Goal: Contribute content: Add original content to the website for others to see

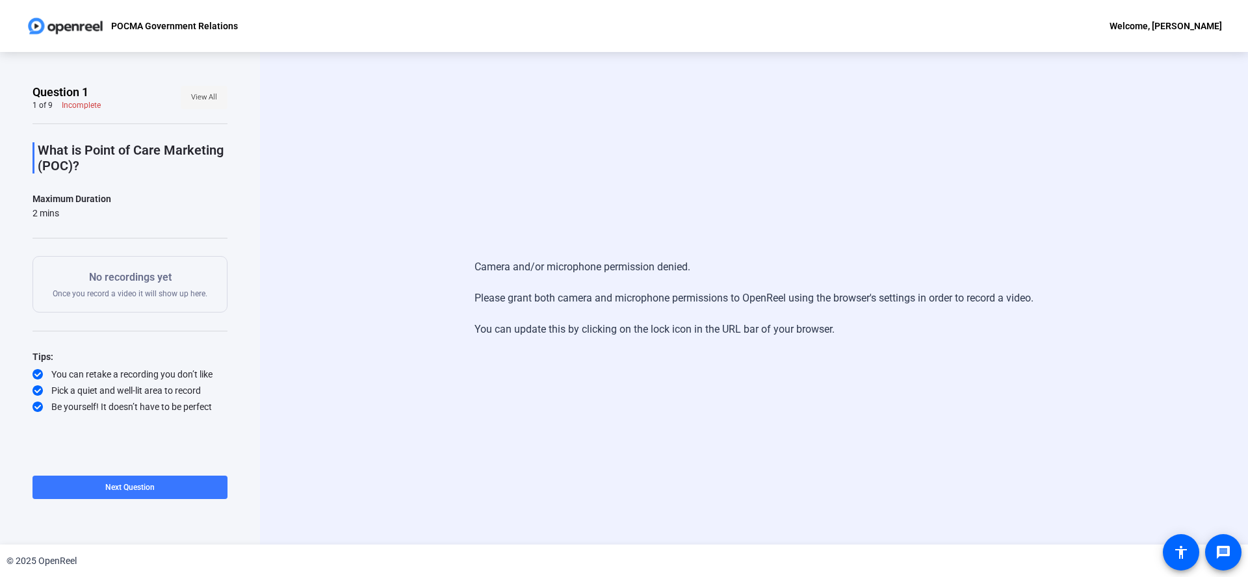
click at [187, 98] on span at bounding box center [204, 97] width 47 height 31
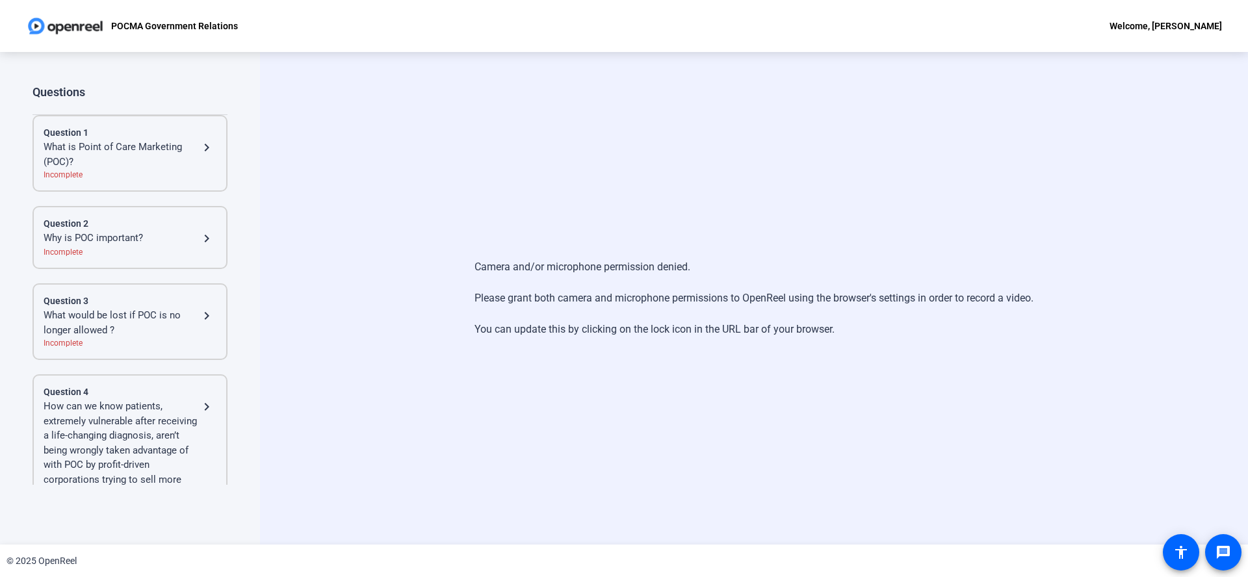
click at [200, 150] on mat-icon "navigate_next" at bounding box center [207, 148] width 16 height 16
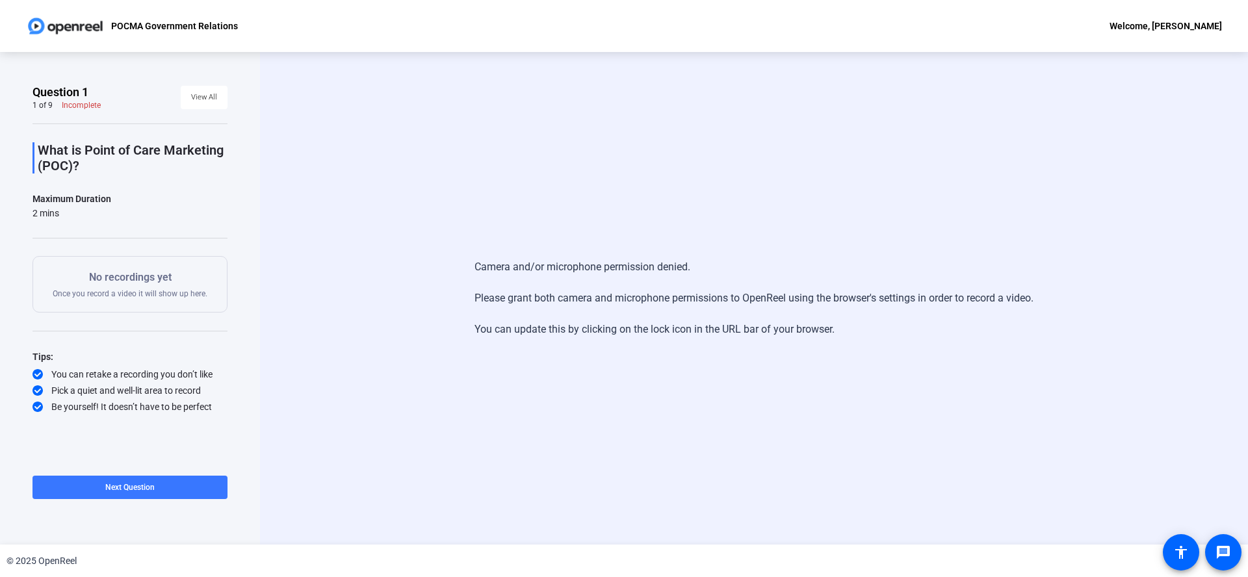
click at [98, 285] on p "No recordings yet" at bounding box center [130, 278] width 155 height 16
click at [101, 280] on p "No recordings yet" at bounding box center [130, 278] width 155 height 16
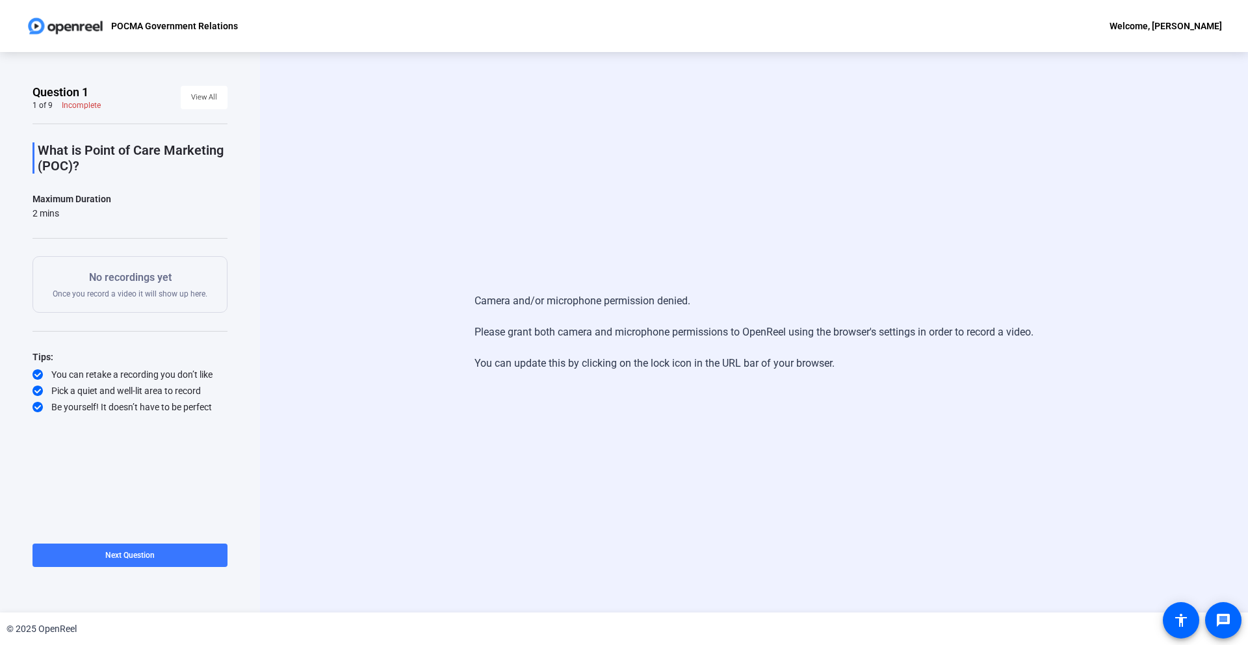
click at [143, 276] on p "No recordings yet" at bounding box center [130, 278] width 155 height 16
click at [94, 149] on p "What is Point of Care Marketing (POC)?" at bounding box center [133, 157] width 190 height 31
click at [205, 101] on span "View All" at bounding box center [204, 98] width 26 height 20
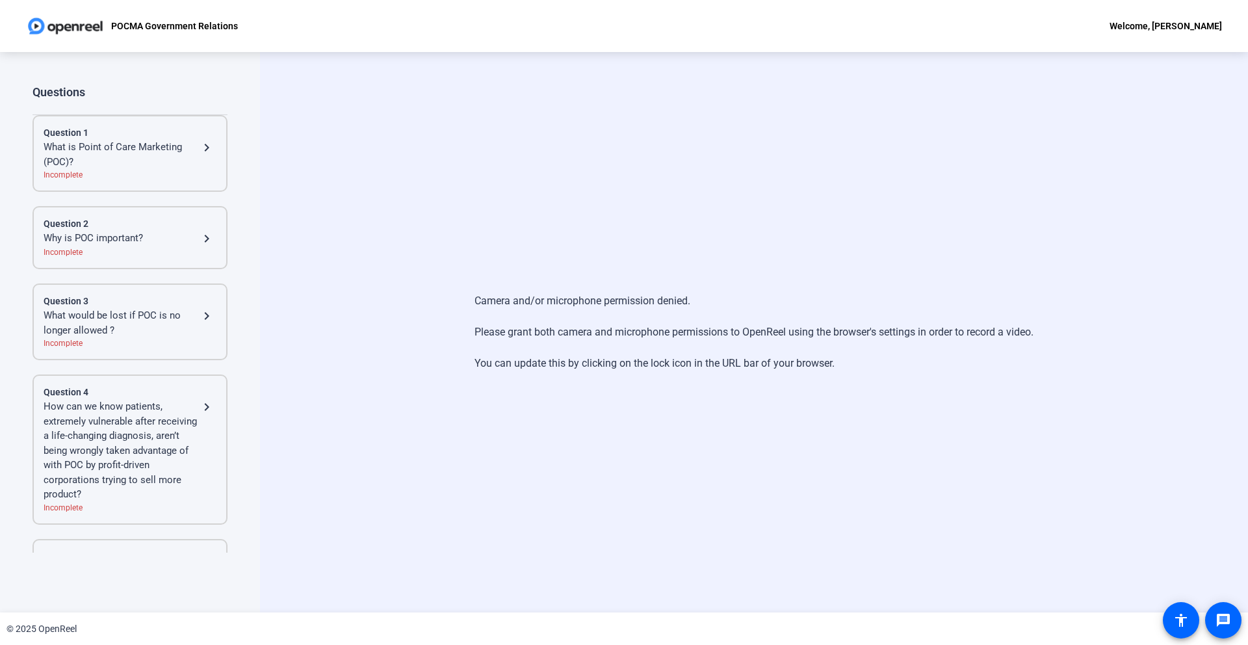
click at [202, 148] on mat-icon "navigate_next" at bounding box center [207, 148] width 16 height 16
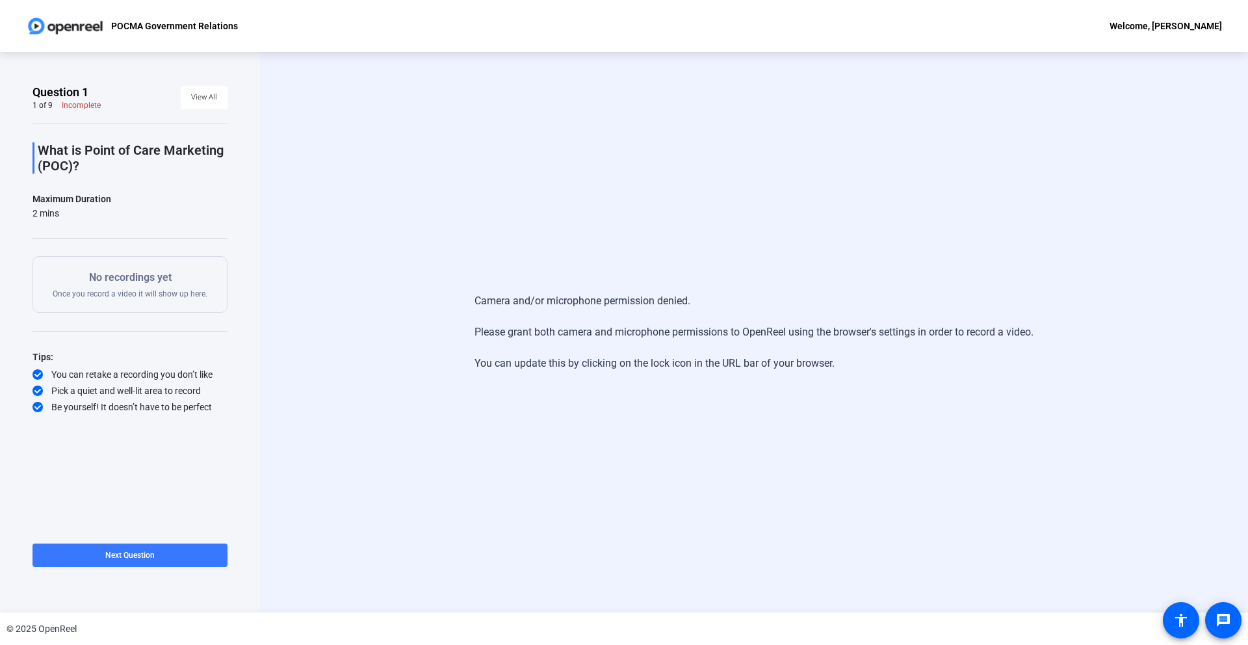
drag, startPoint x: 159, startPoint y: 283, endPoint x: 159, endPoint y: 299, distance: 16.3
click at [159, 283] on p "No recordings yet" at bounding box center [130, 278] width 155 height 16
click at [495, 300] on div "Camera and/or microphone permission denied. Please grant both camera and microp…" at bounding box center [754, 332] width 559 height 104
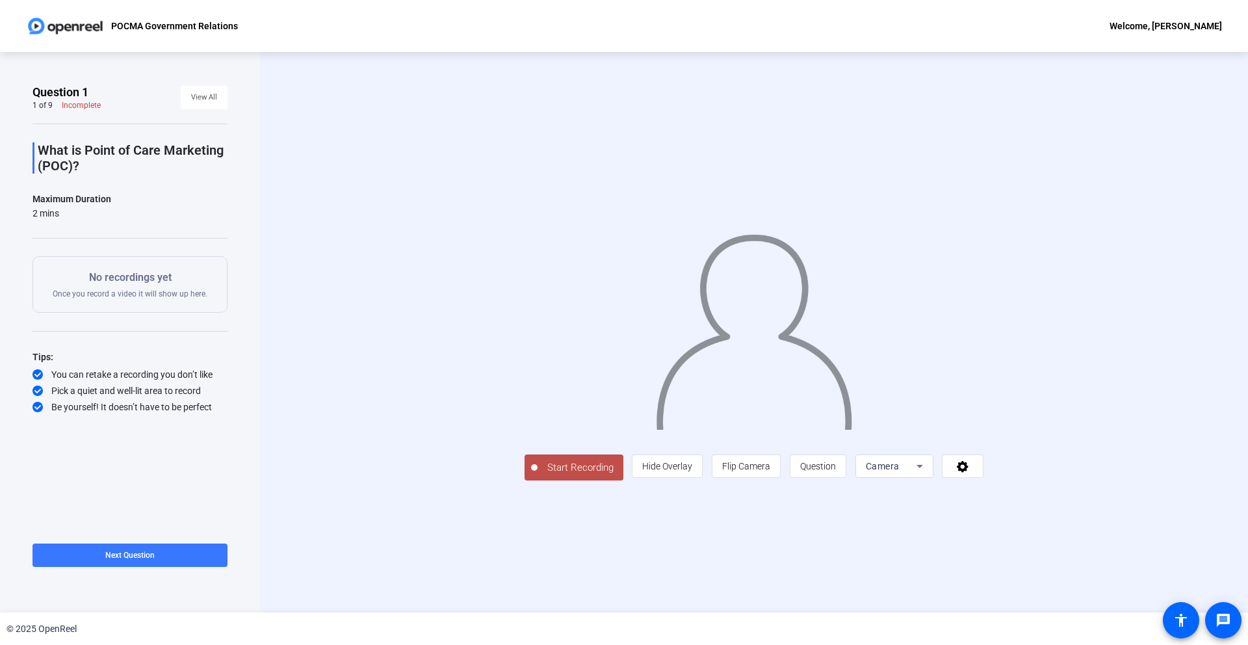
click at [538, 475] on span "Start Recording" at bounding box center [581, 467] width 86 height 15
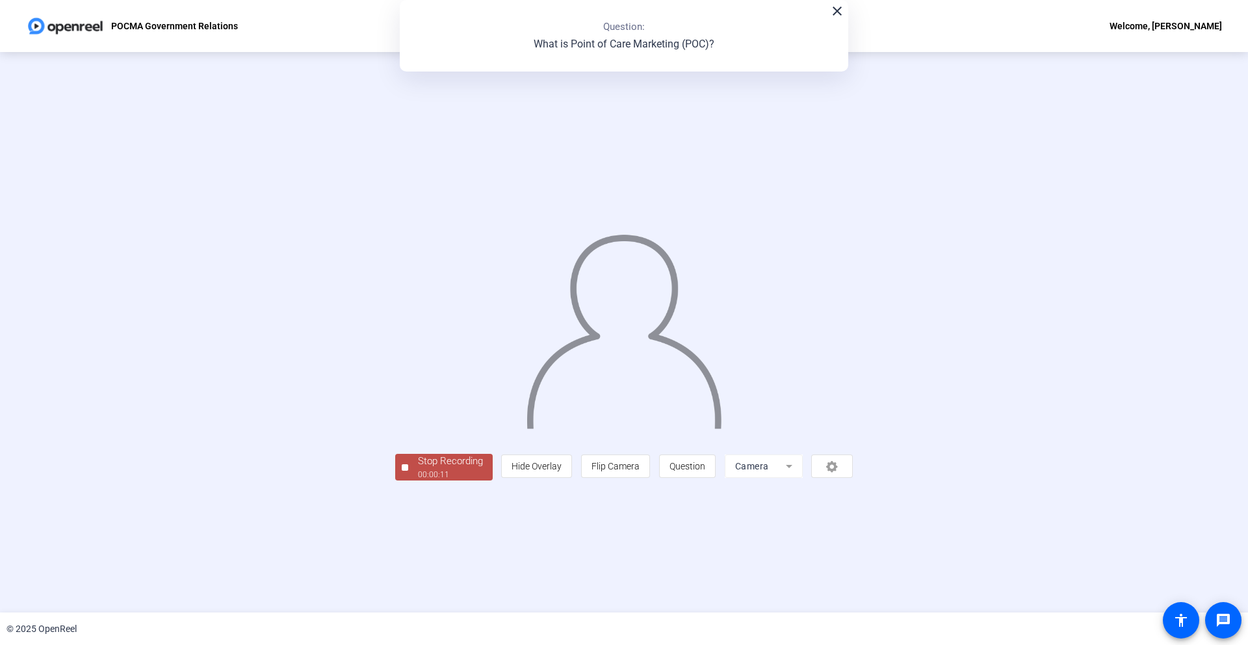
click at [418, 469] on div "Stop Recording" at bounding box center [450, 461] width 65 height 15
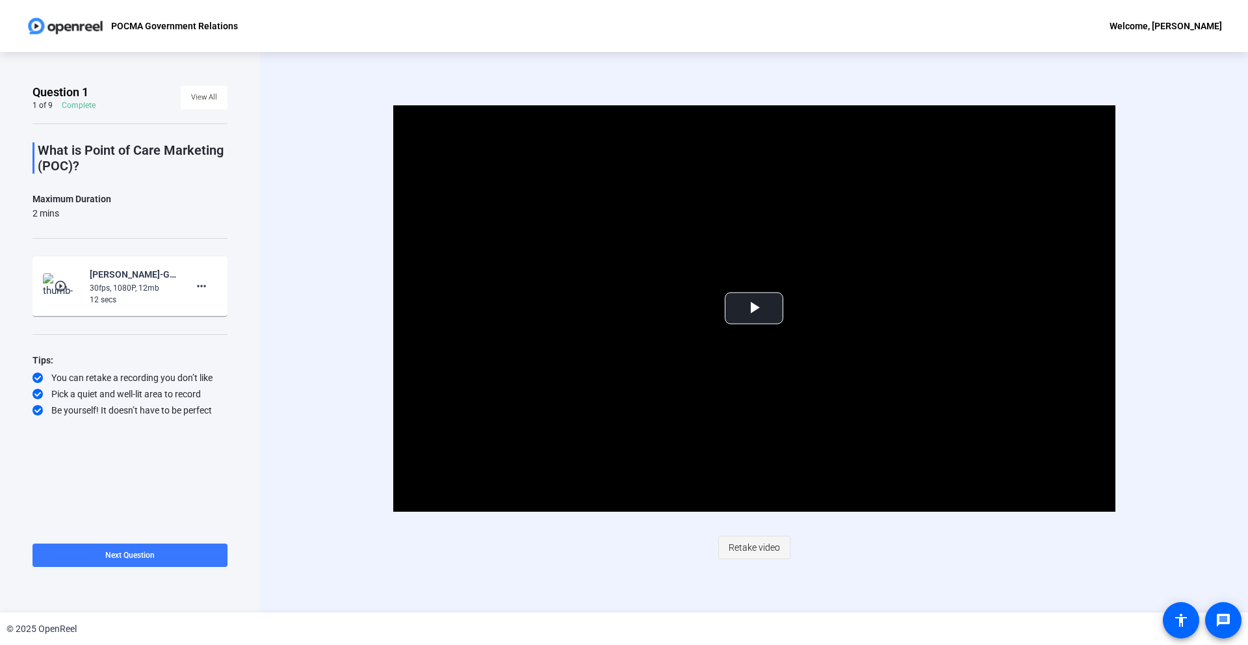
click at [748, 545] on span "Retake video" at bounding box center [754, 547] width 51 height 25
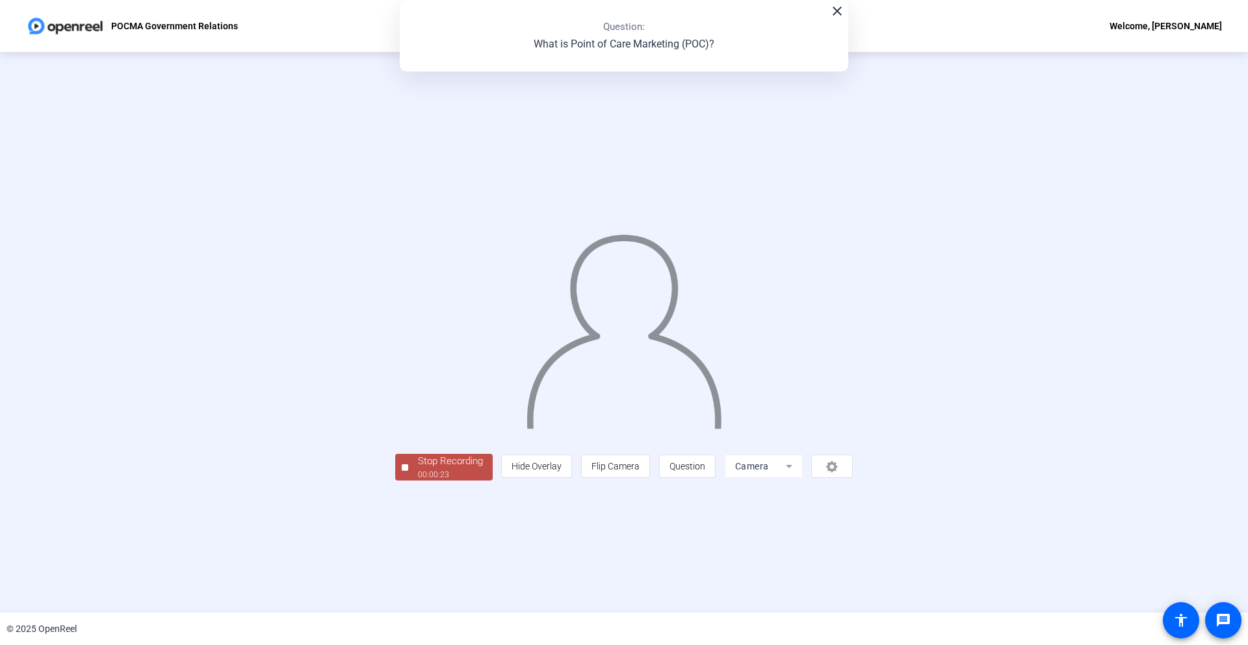
click at [418, 469] on div "Stop Recording" at bounding box center [450, 461] width 65 height 15
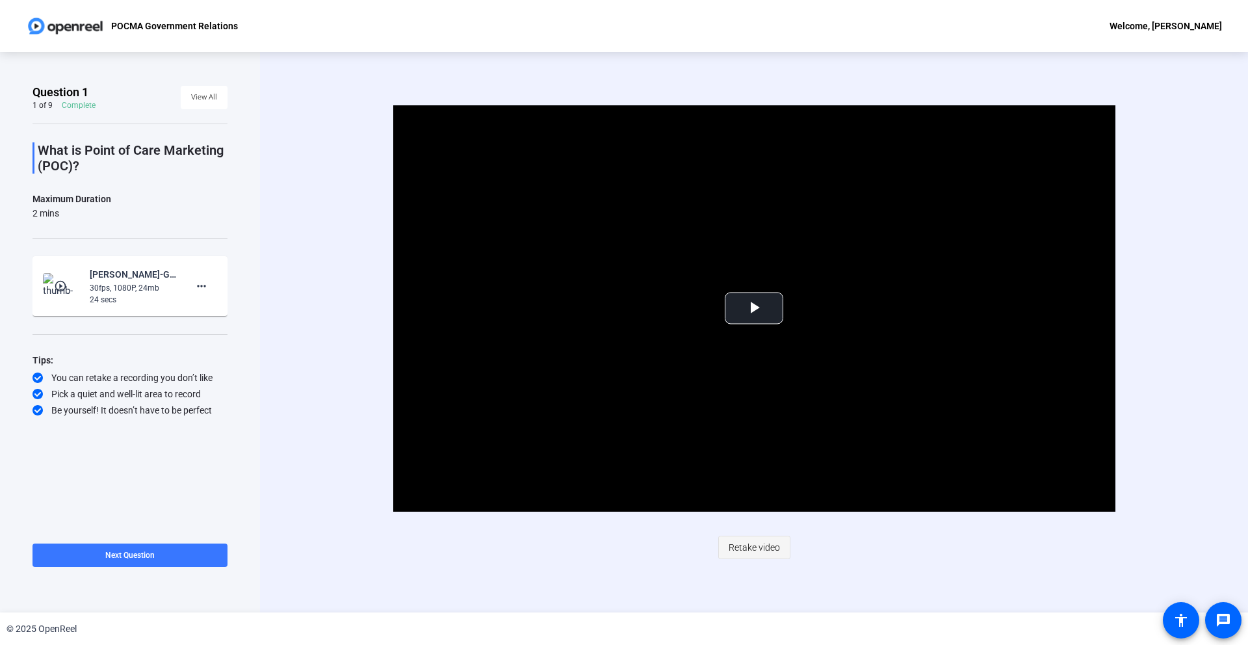
click at [741, 551] on span "Retake video" at bounding box center [754, 547] width 51 height 25
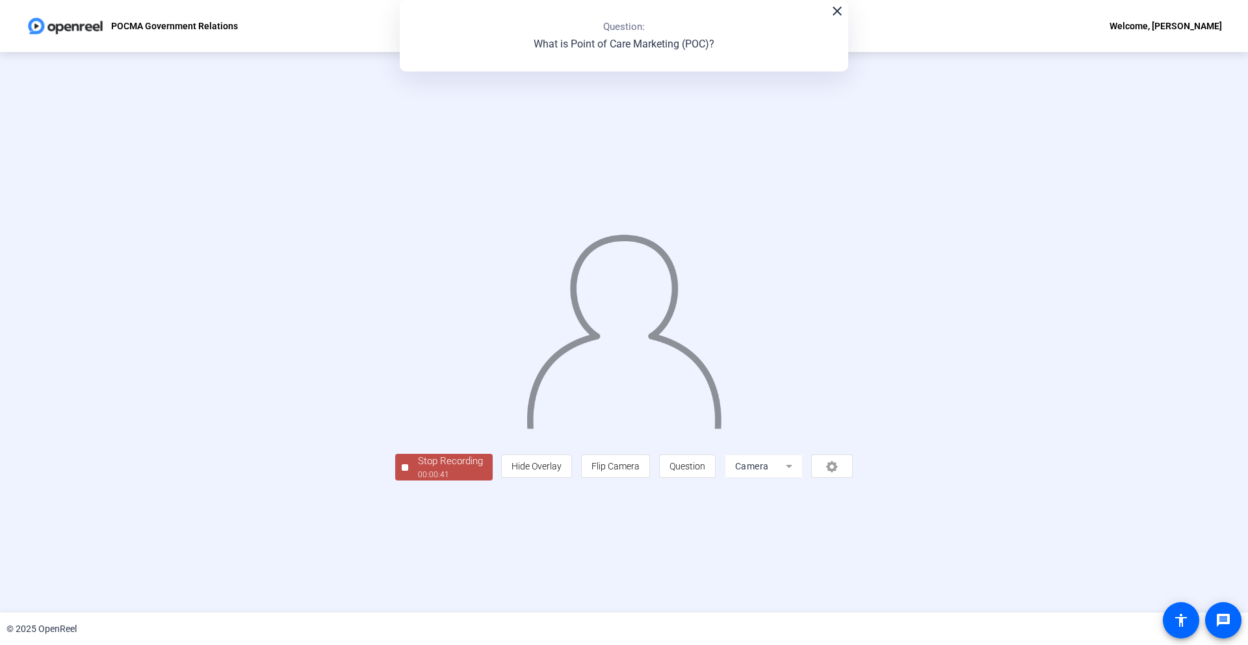
click at [418, 480] on div "00:00:41" at bounding box center [450, 475] width 65 height 12
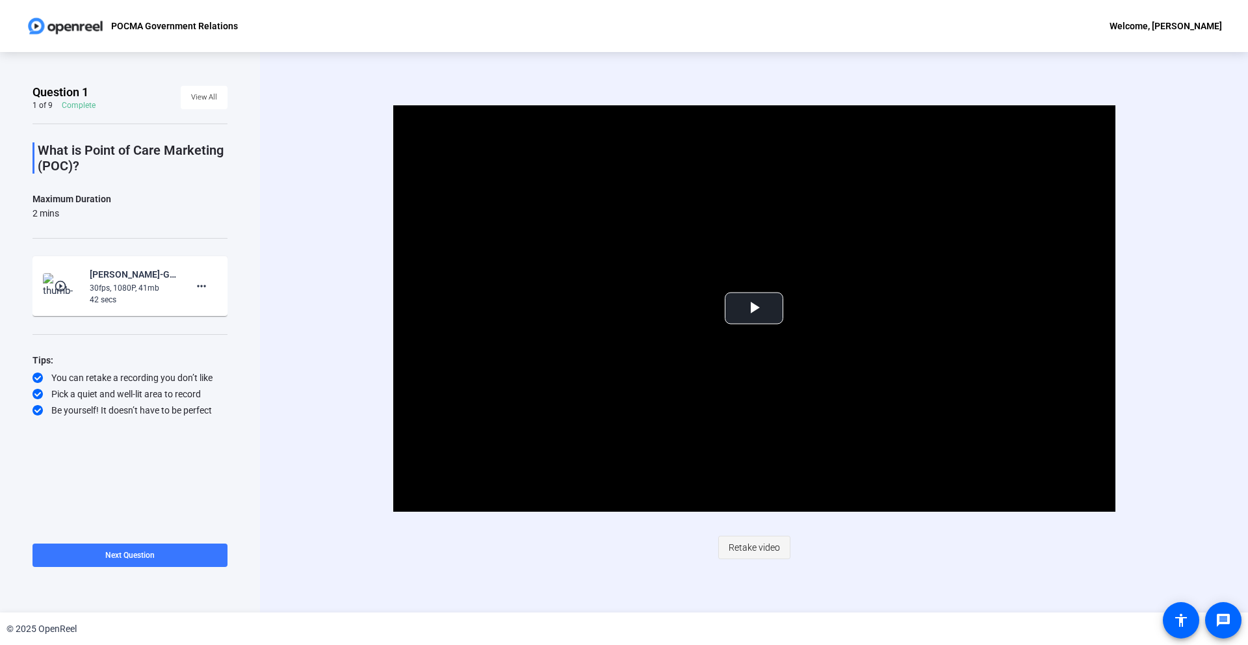
click at [753, 551] on span "Retake video" at bounding box center [754, 547] width 51 height 25
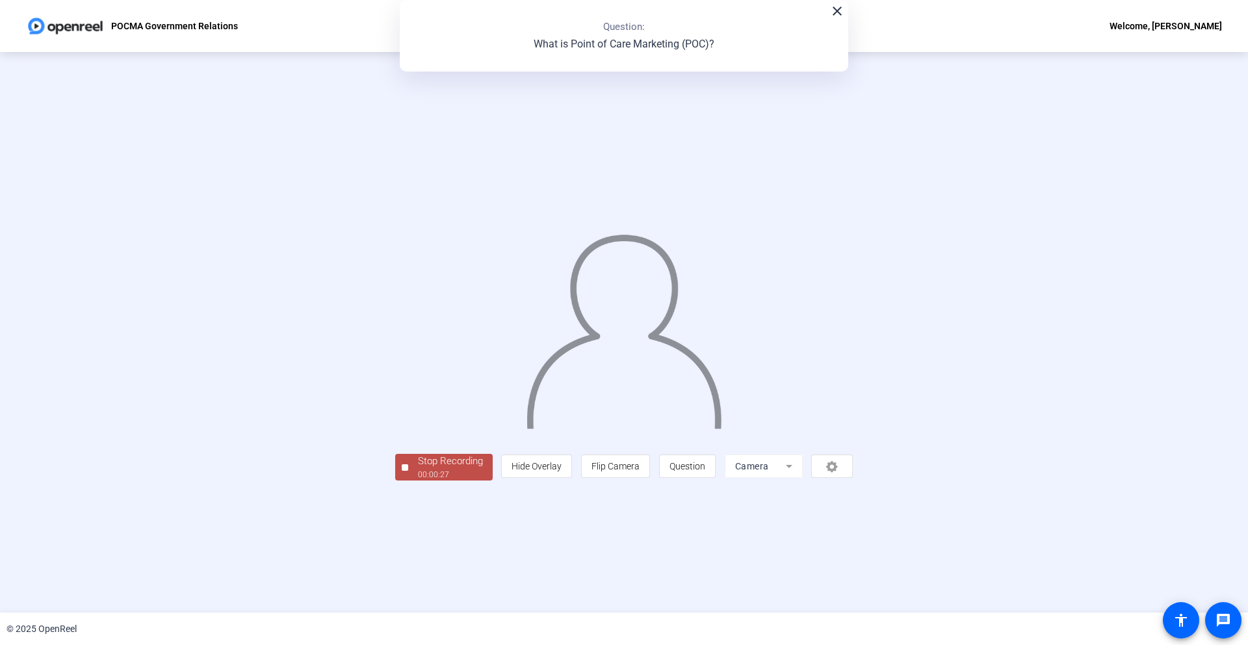
click at [418, 469] on div "Stop Recording" at bounding box center [450, 461] width 65 height 15
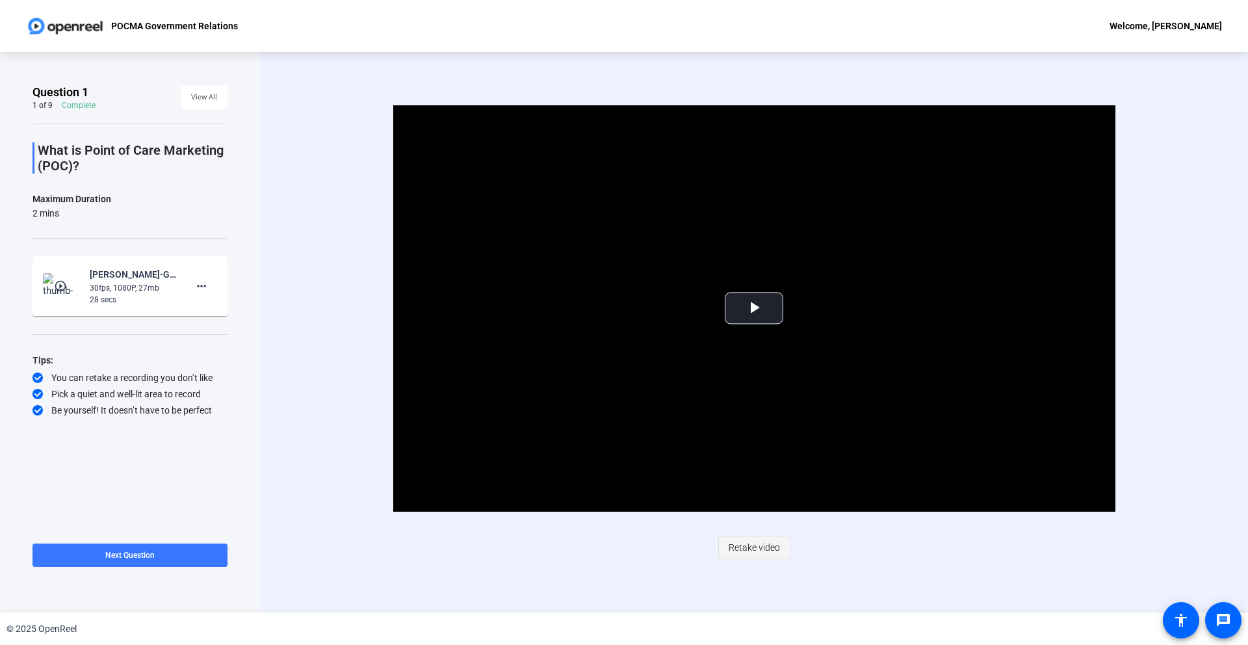
click at [763, 542] on span "Retake video" at bounding box center [754, 547] width 51 height 25
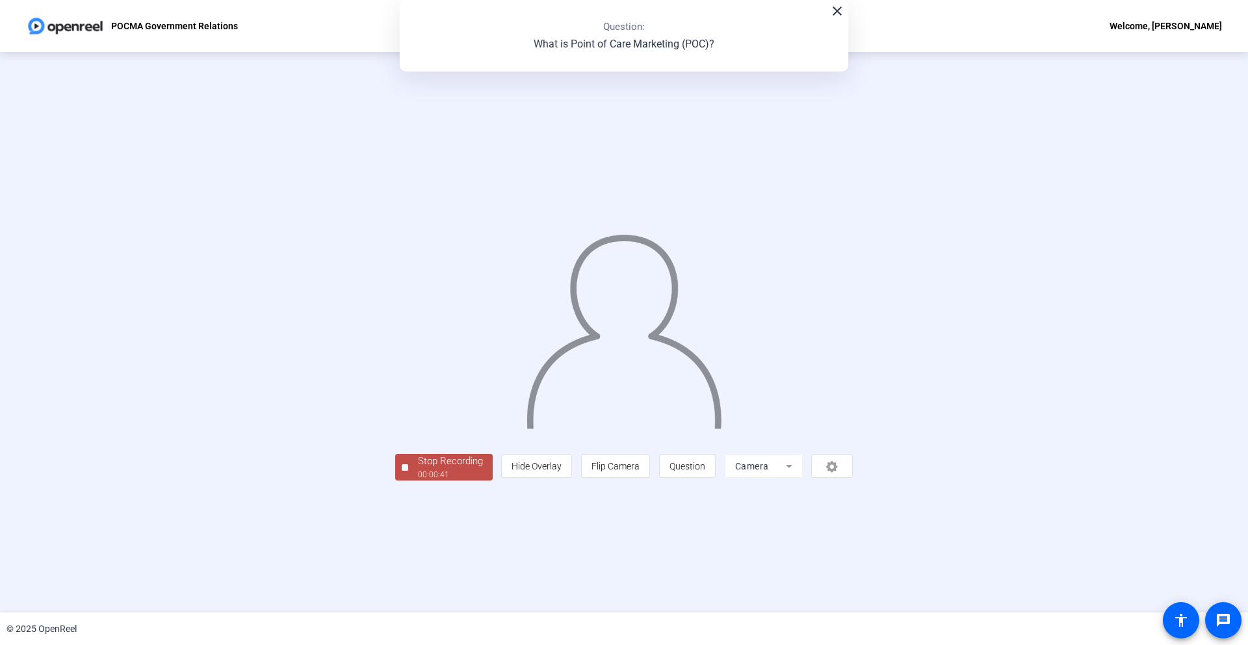
click at [418, 469] on div "Stop Recording" at bounding box center [450, 461] width 65 height 15
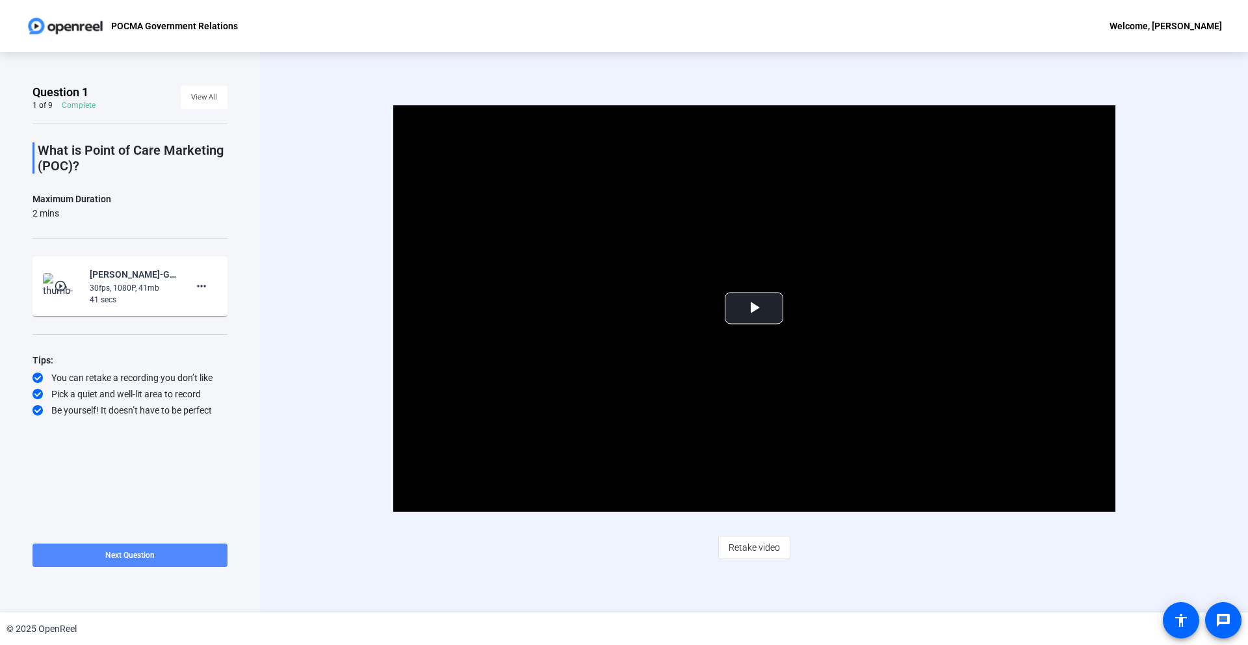
click at [144, 562] on span at bounding box center [130, 555] width 195 height 31
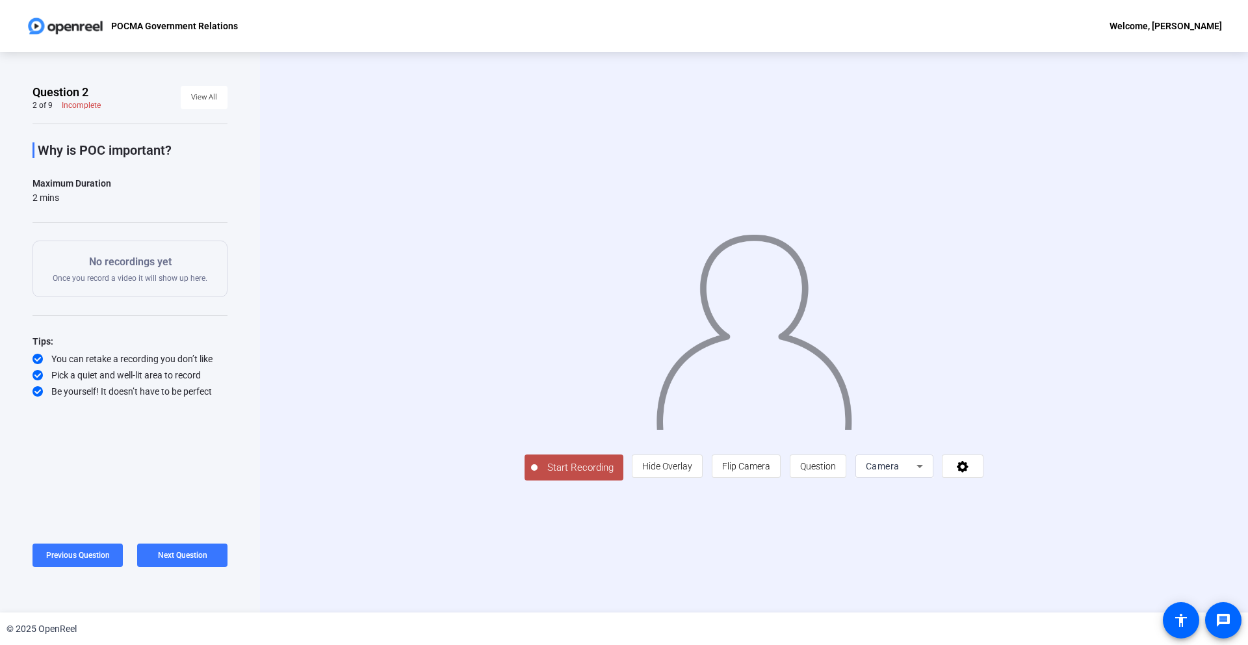
click at [538, 475] on span "Start Recording" at bounding box center [581, 467] width 86 height 15
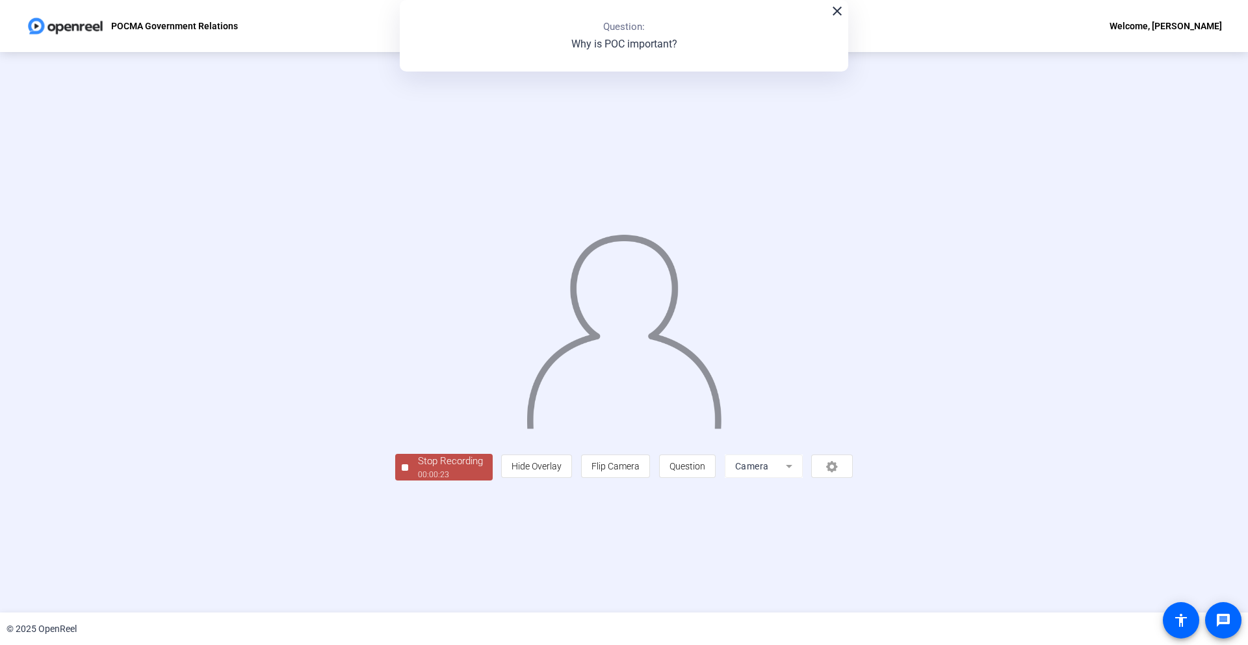
click at [418, 469] on div "Stop Recording" at bounding box center [450, 461] width 65 height 15
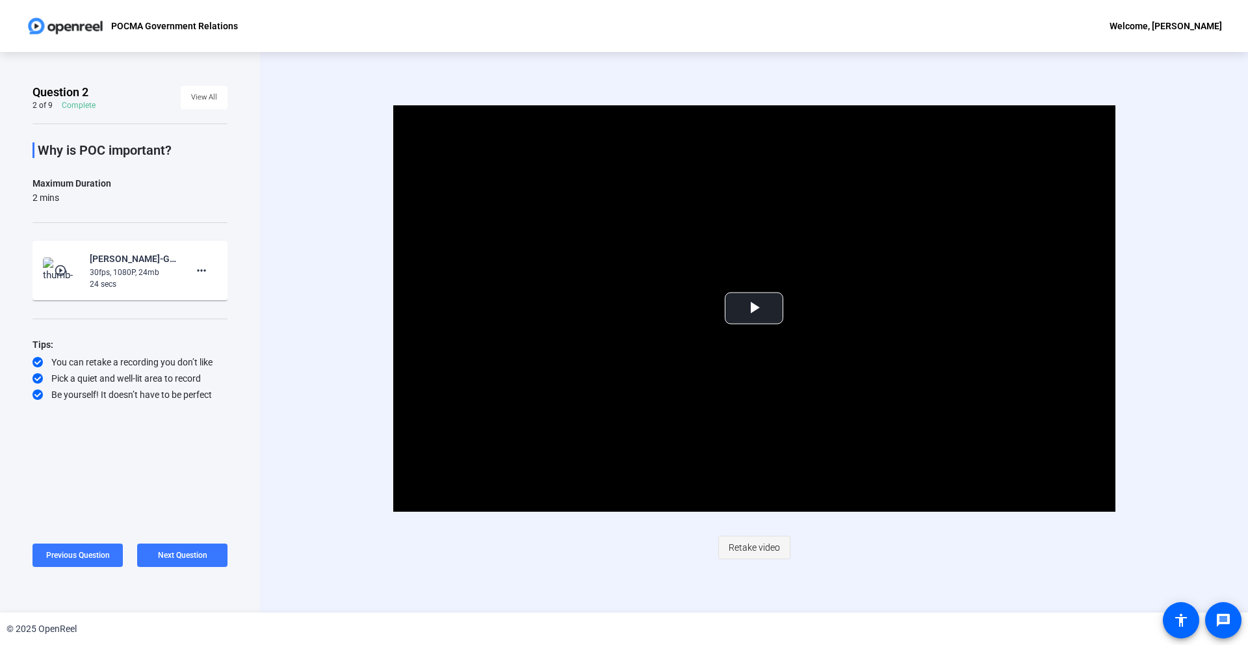
click at [764, 551] on span "Retake video" at bounding box center [754, 547] width 51 height 25
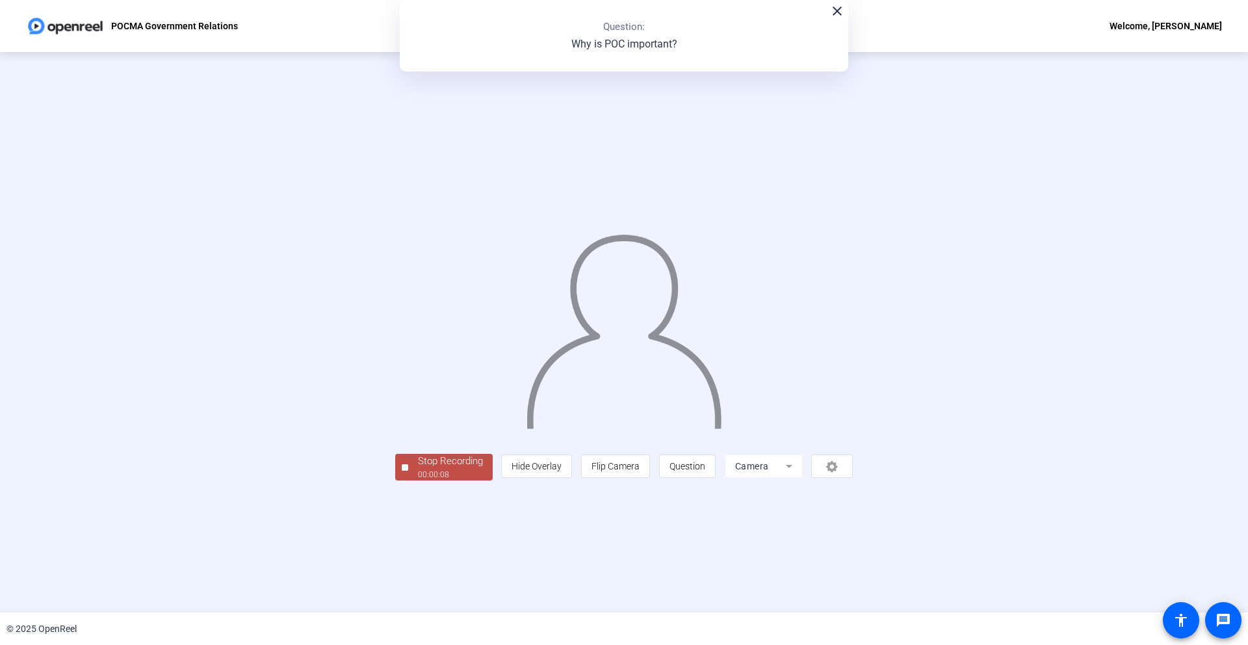
click at [408, 480] on span "Stop Recording 00:00:08" at bounding box center [450, 467] width 85 height 27
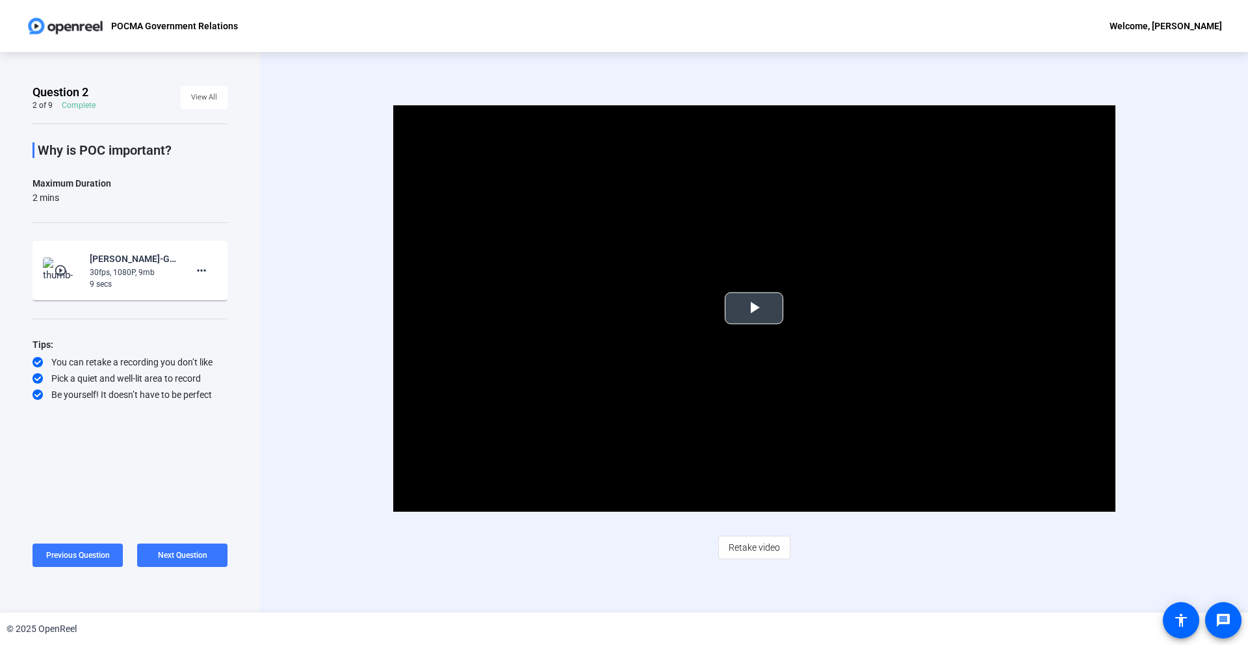
click at [743, 293] on button "Play Video" at bounding box center [754, 309] width 59 height 32
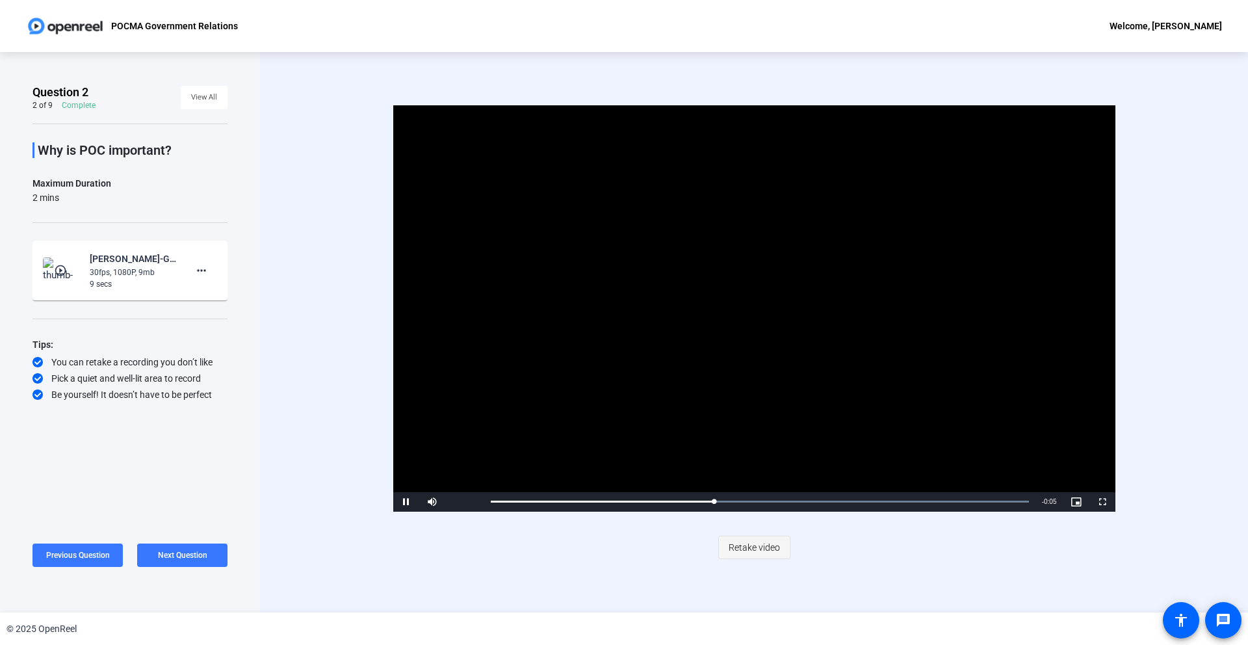
click at [752, 555] on span "Retake video" at bounding box center [754, 547] width 51 height 25
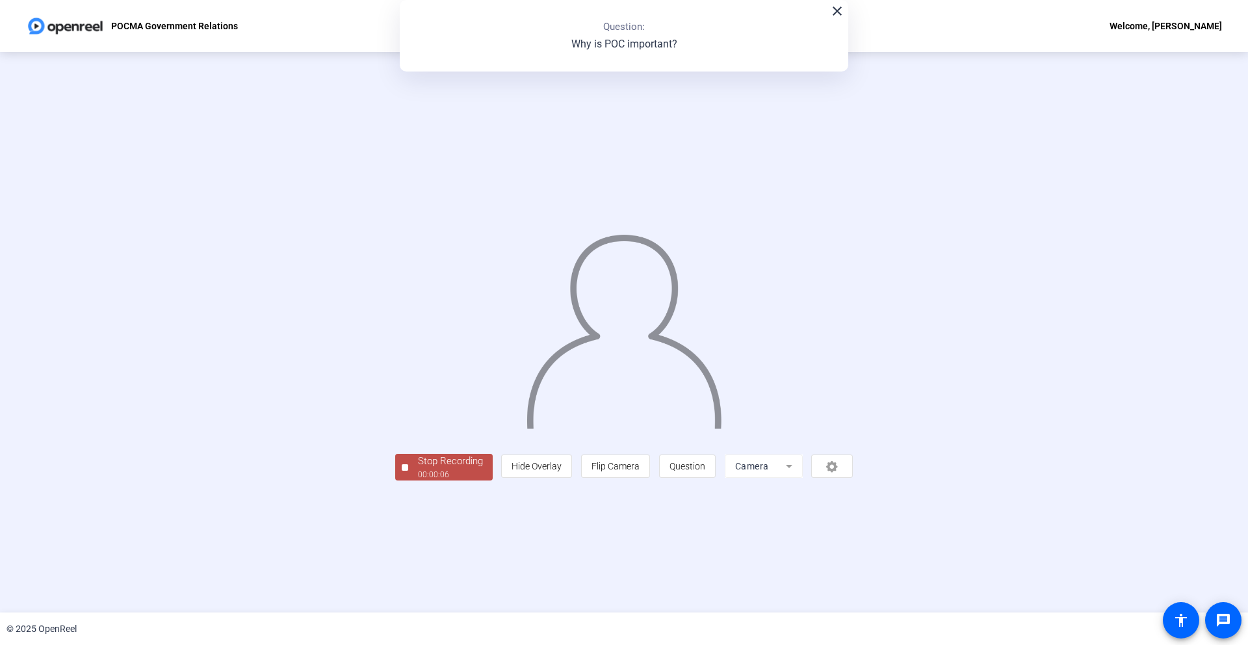
click at [418, 469] on div "Stop Recording" at bounding box center [450, 461] width 65 height 15
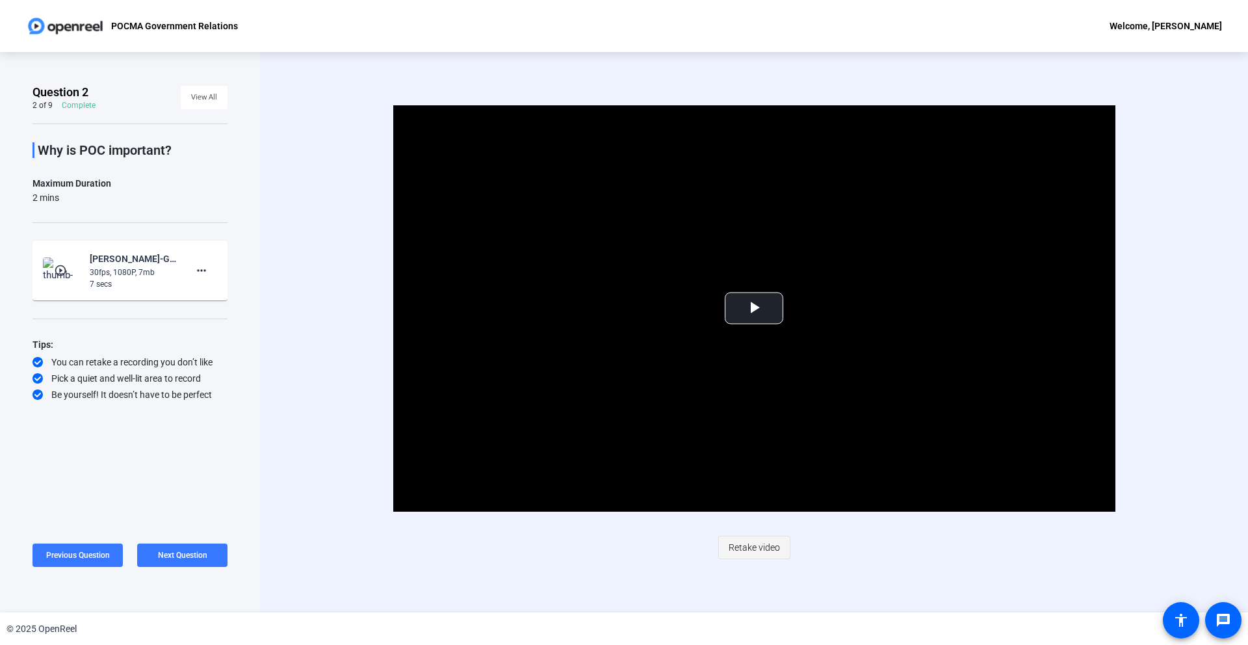
click at [750, 553] on span "Retake video" at bounding box center [754, 547] width 51 height 25
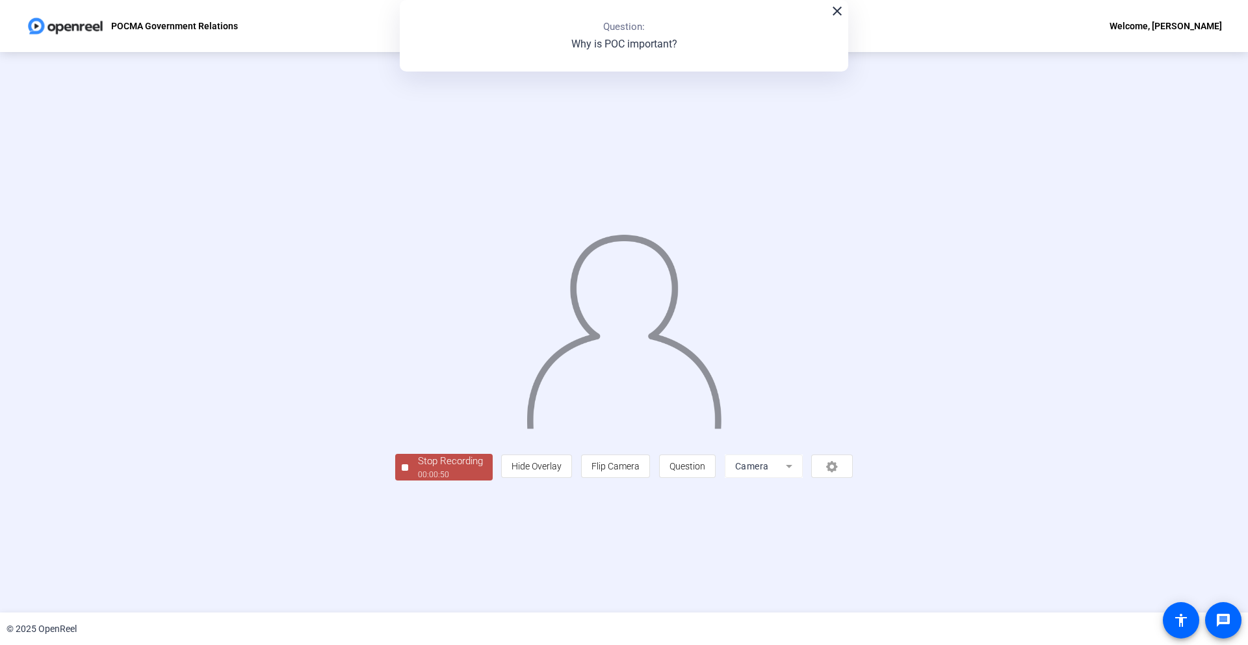
click at [418, 480] on div "00:00:50" at bounding box center [450, 475] width 65 height 12
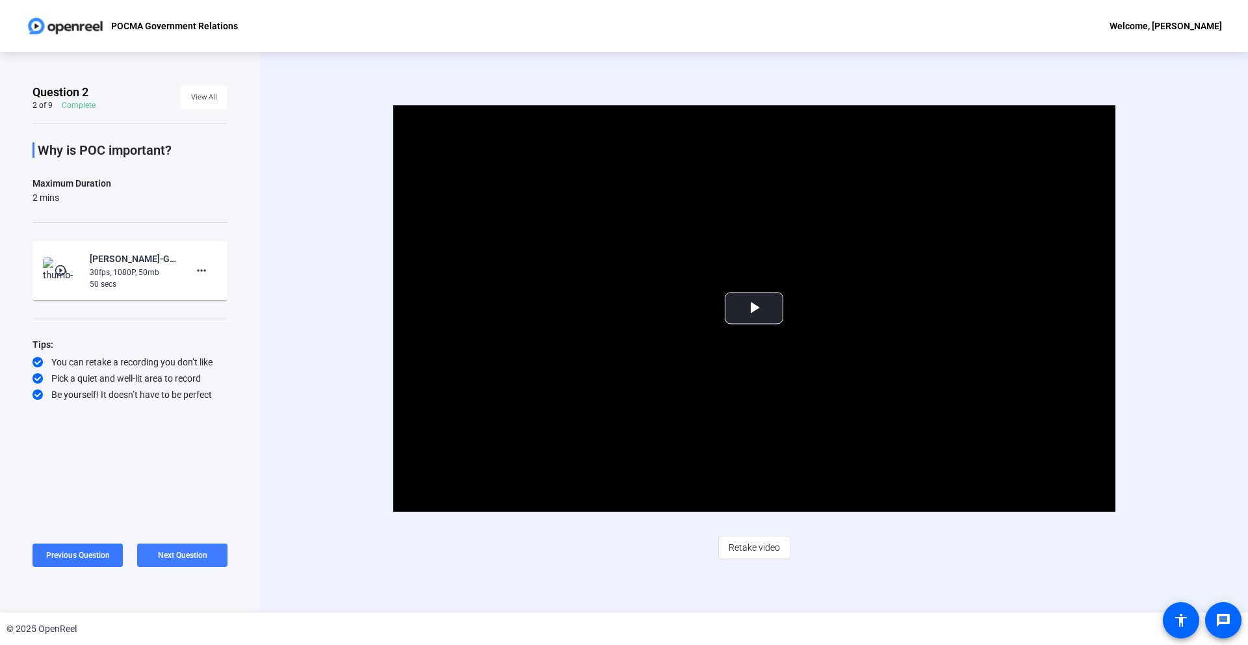
click at [192, 555] on span "Next Question" at bounding box center [182, 555] width 49 height 9
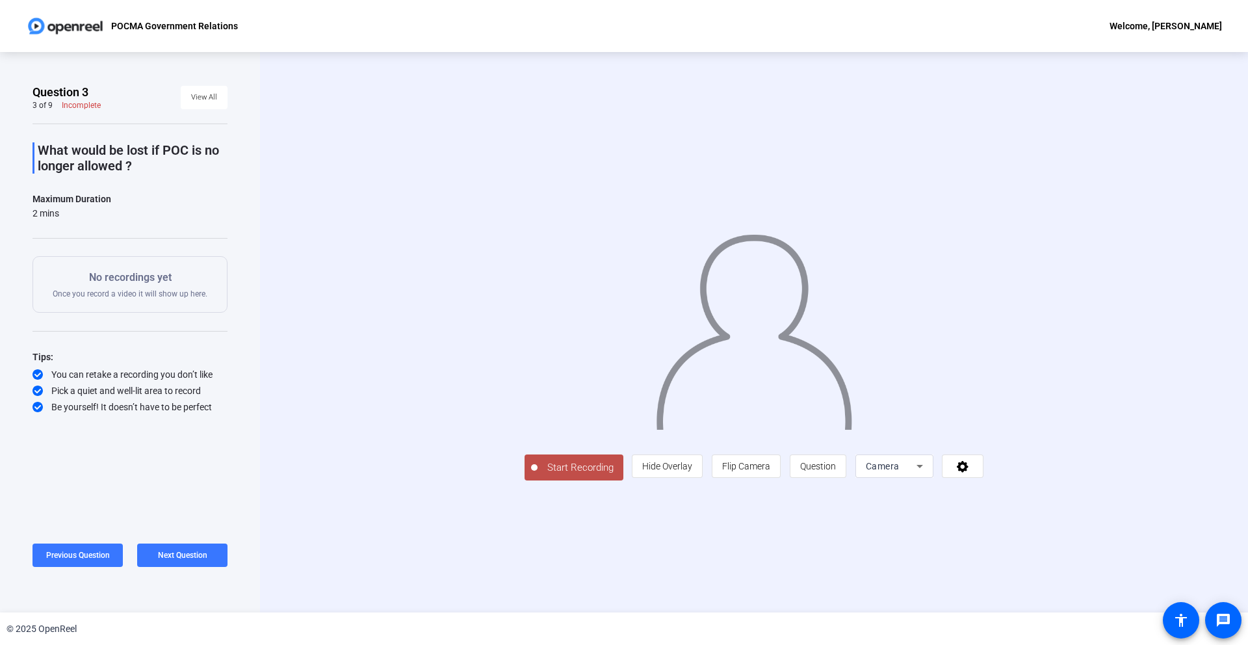
click at [538, 475] on span "Start Recording" at bounding box center [581, 467] width 86 height 15
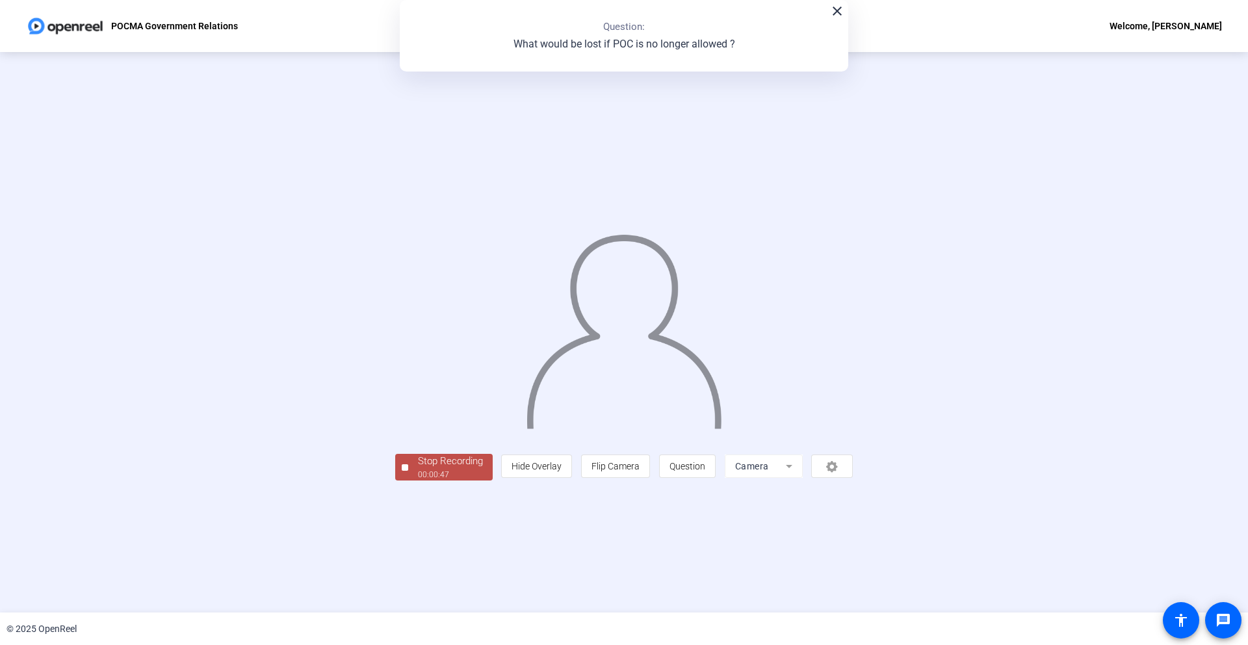
click at [418, 480] on div "00:00:47" at bounding box center [450, 475] width 65 height 12
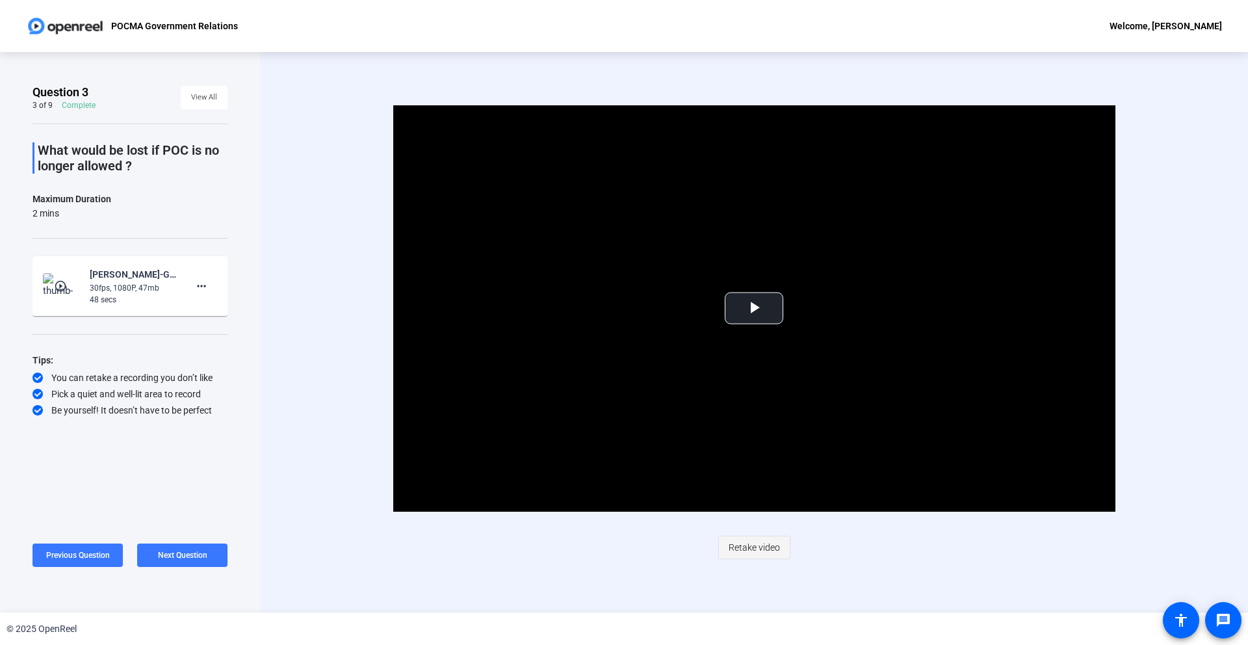
click at [761, 545] on span "Retake video" at bounding box center [754, 547] width 51 height 25
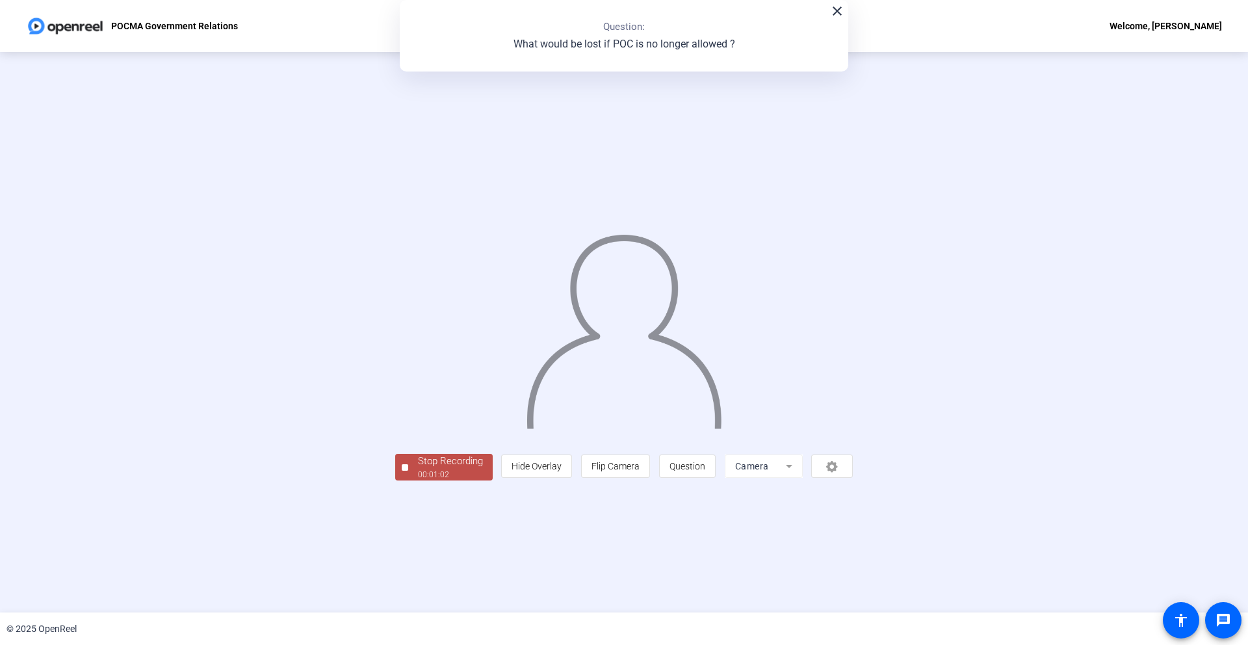
click at [418, 480] on div "00:01:02" at bounding box center [450, 475] width 65 height 12
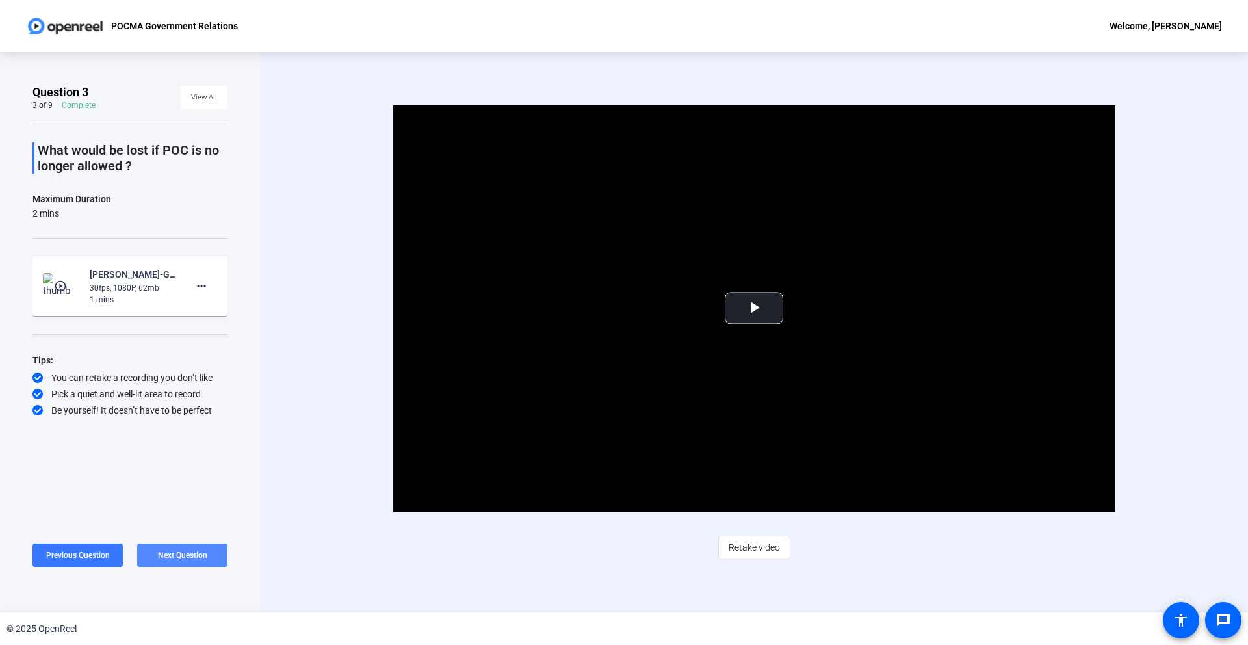
click at [177, 547] on span at bounding box center [182, 555] width 90 height 31
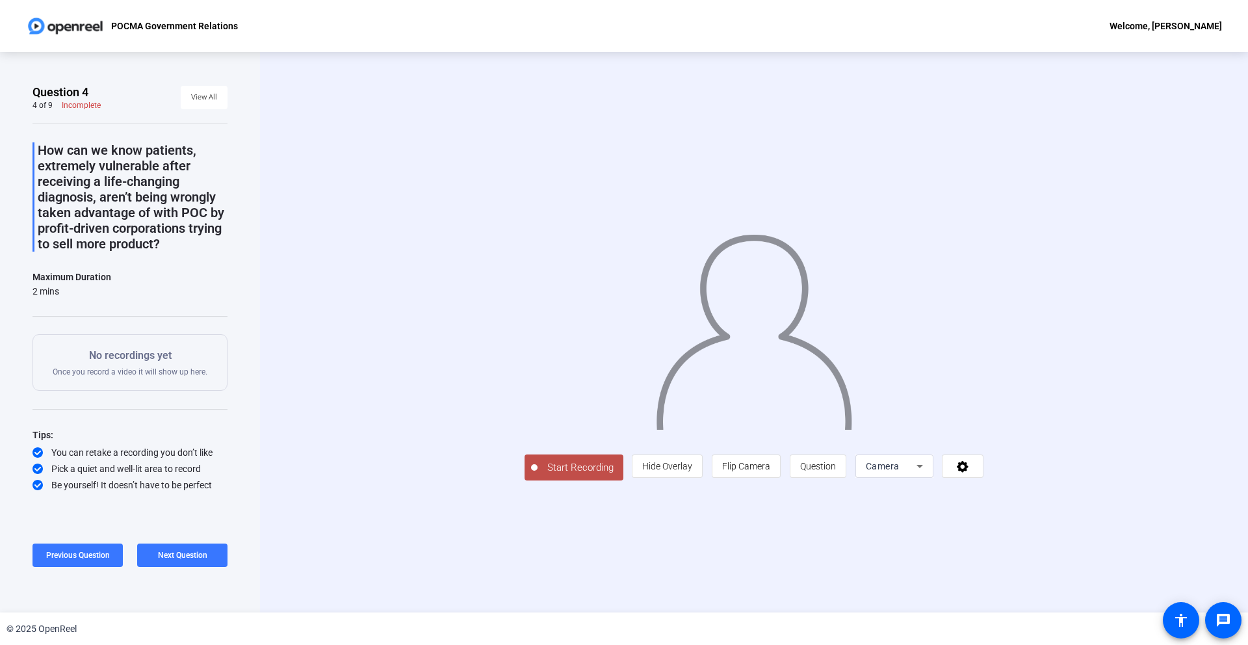
click at [525, 480] on button "Start Recording" at bounding box center [574, 467] width 99 height 26
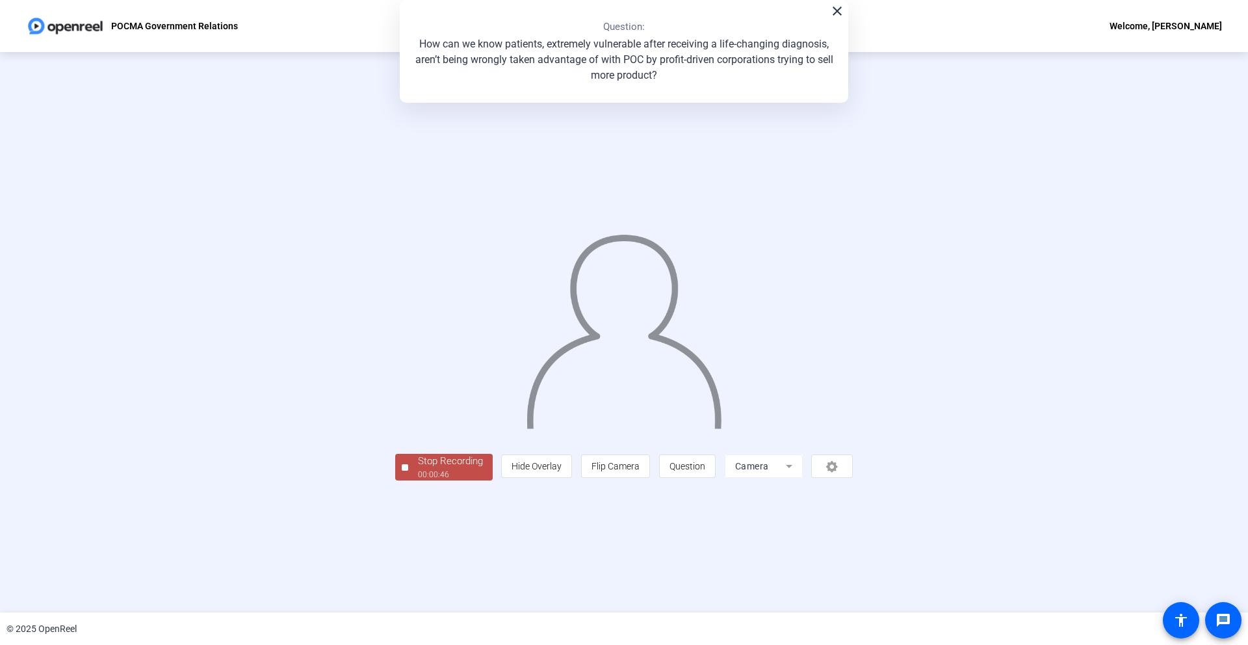
click at [418, 469] on div "Stop Recording" at bounding box center [450, 461] width 65 height 15
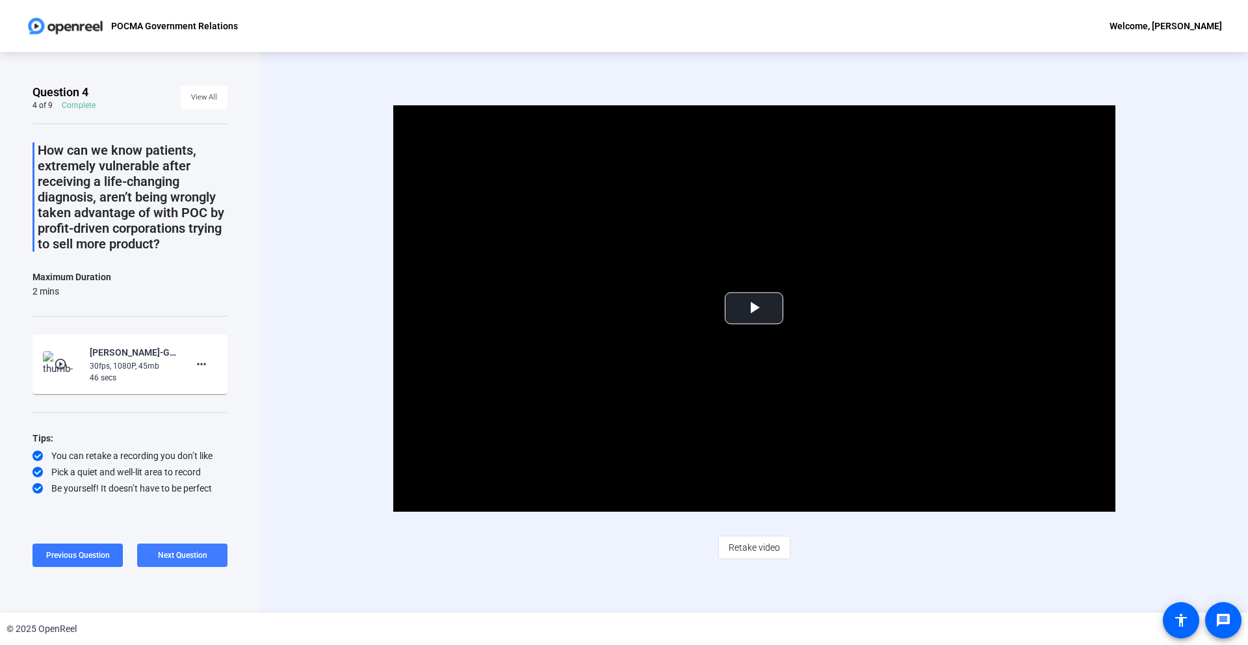
click at [178, 557] on span "Next Question" at bounding box center [182, 555] width 49 height 9
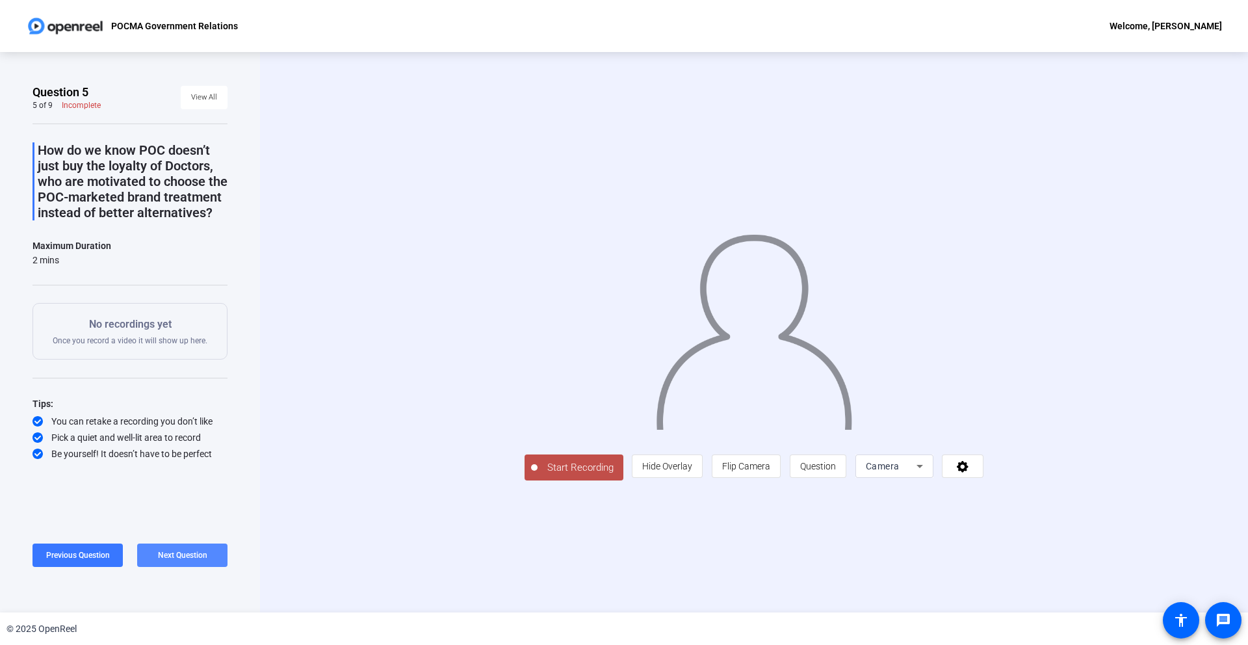
click at [178, 557] on span "Next Question" at bounding box center [182, 555] width 49 height 9
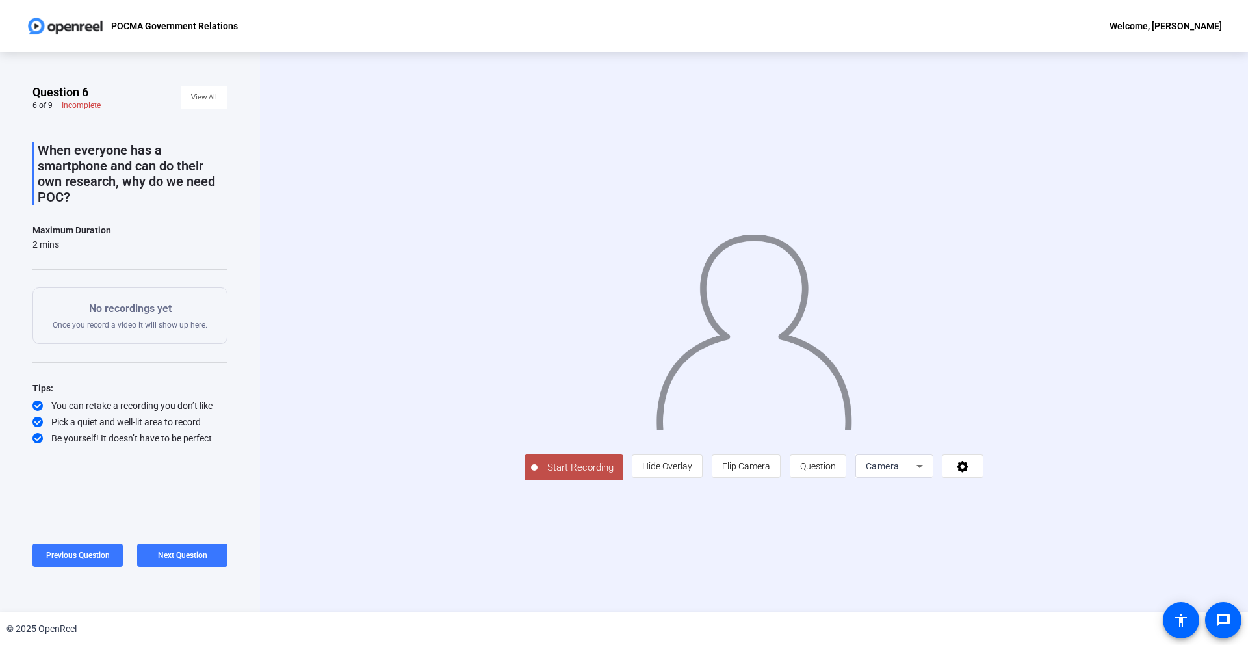
click at [538, 475] on span "Start Recording" at bounding box center [581, 467] width 86 height 15
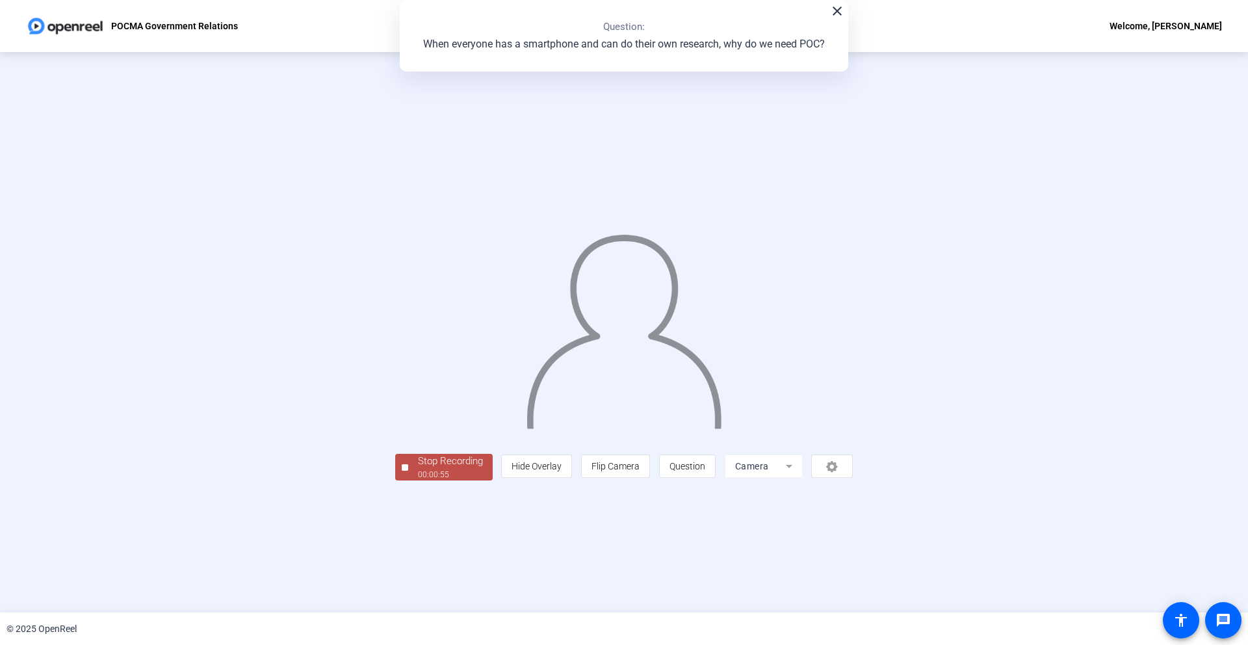
click at [418, 469] on div "Stop Recording" at bounding box center [450, 461] width 65 height 15
